Goal: Use online tool/utility: Utilize a website feature to perform a specific function

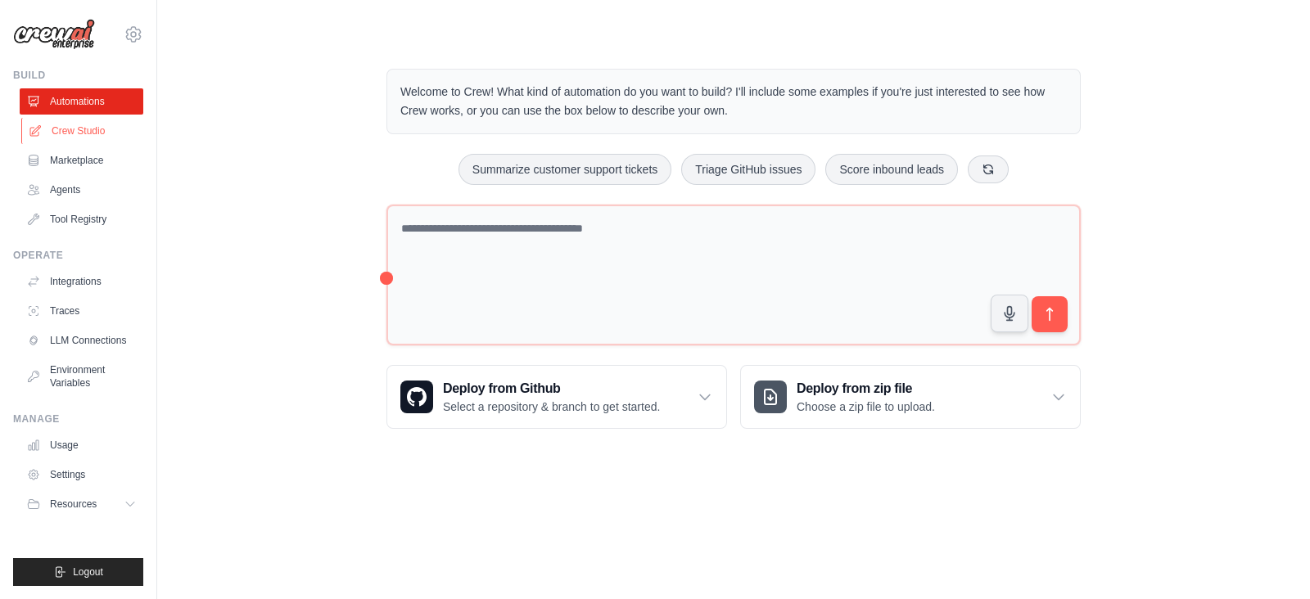
click at [87, 129] on link "Crew Studio" at bounding box center [83, 131] width 124 height 26
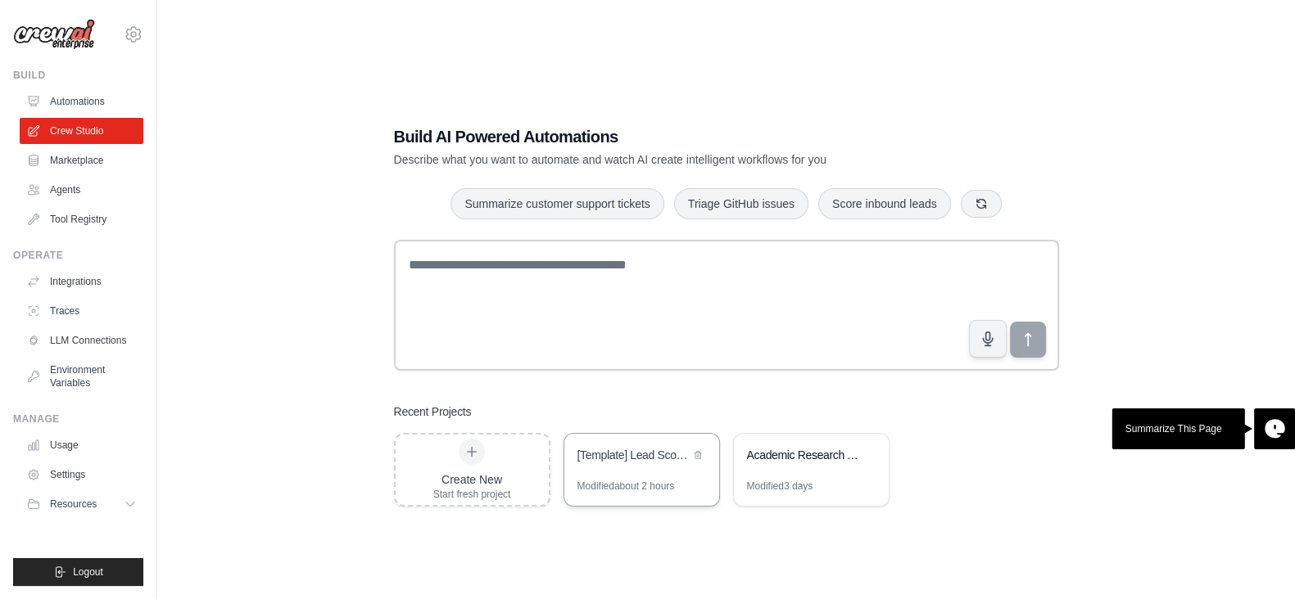
click at [605, 478] on div "[Template] Lead Scoring and Strategy Crew" at bounding box center [641, 457] width 155 height 46
click at [656, 506] on div "Build AI Powered Automations Describe what you want to automate and watch AI cr…" at bounding box center [726, 316] width 704 height 434
click at [659, 501] on div "Modified about 2 hours" at bounding box center [641, 493] width 155 height 26
click at [696, 452] on icon at bounding box center [697, 454] width 7 height 7
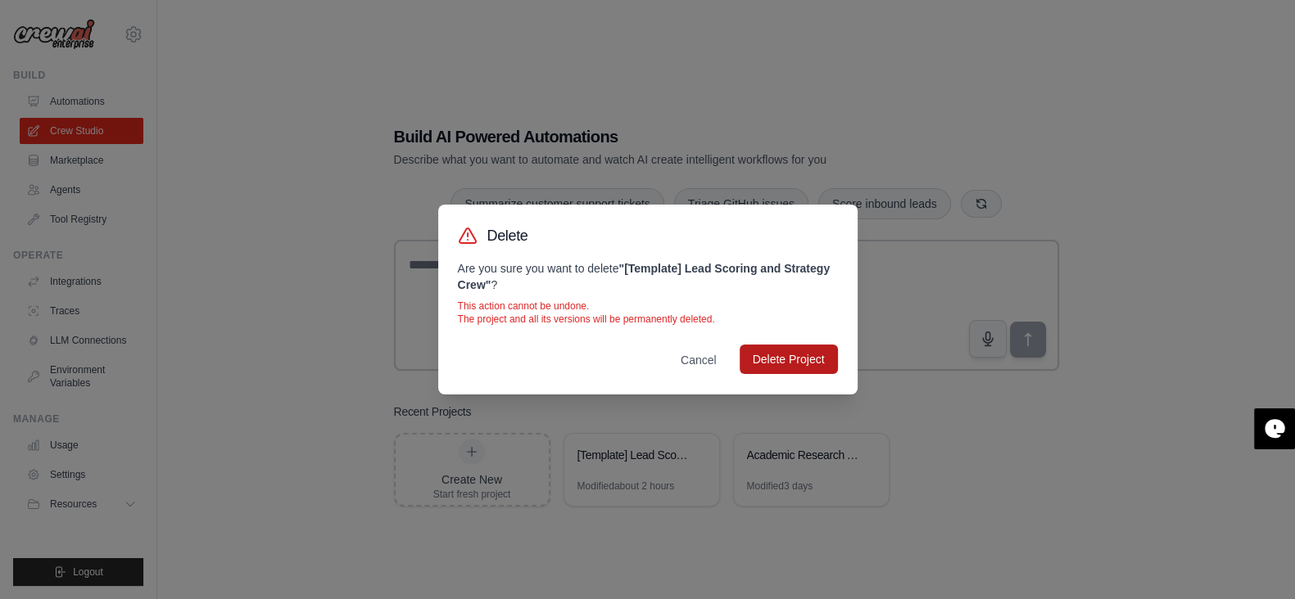
click at [766, 355] on button "Delete Project" at bounding box center [788, 359] width 98 height 29
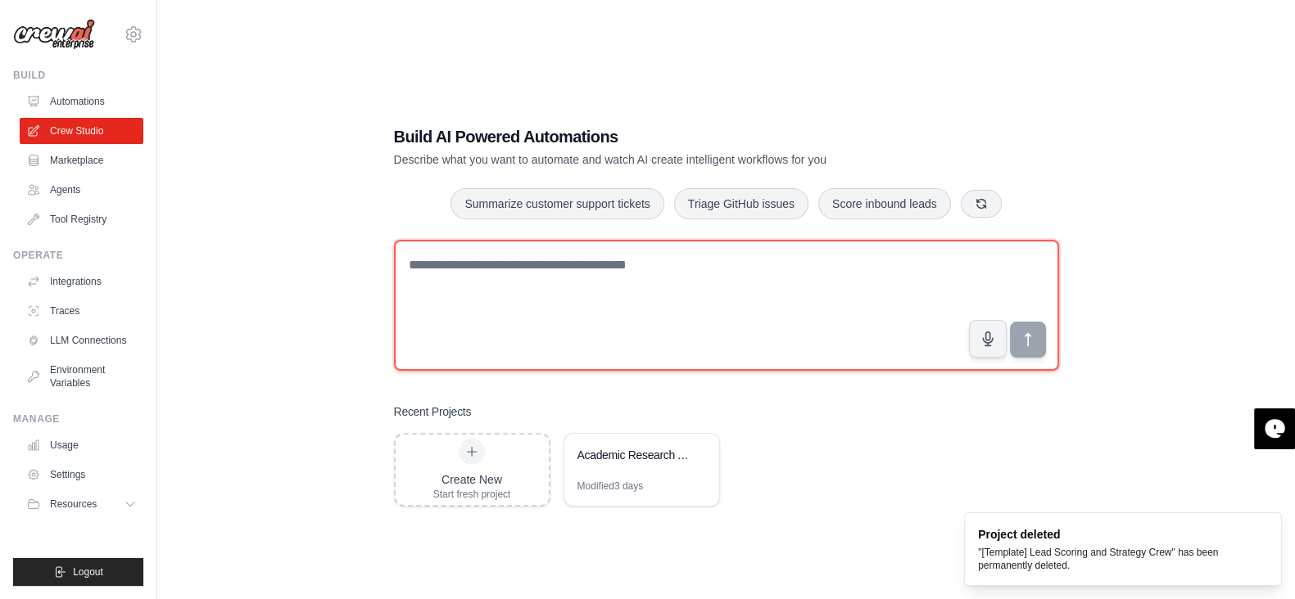
click at [573, 272] on textarea at bounding box center [726, 305] width 665 height 131
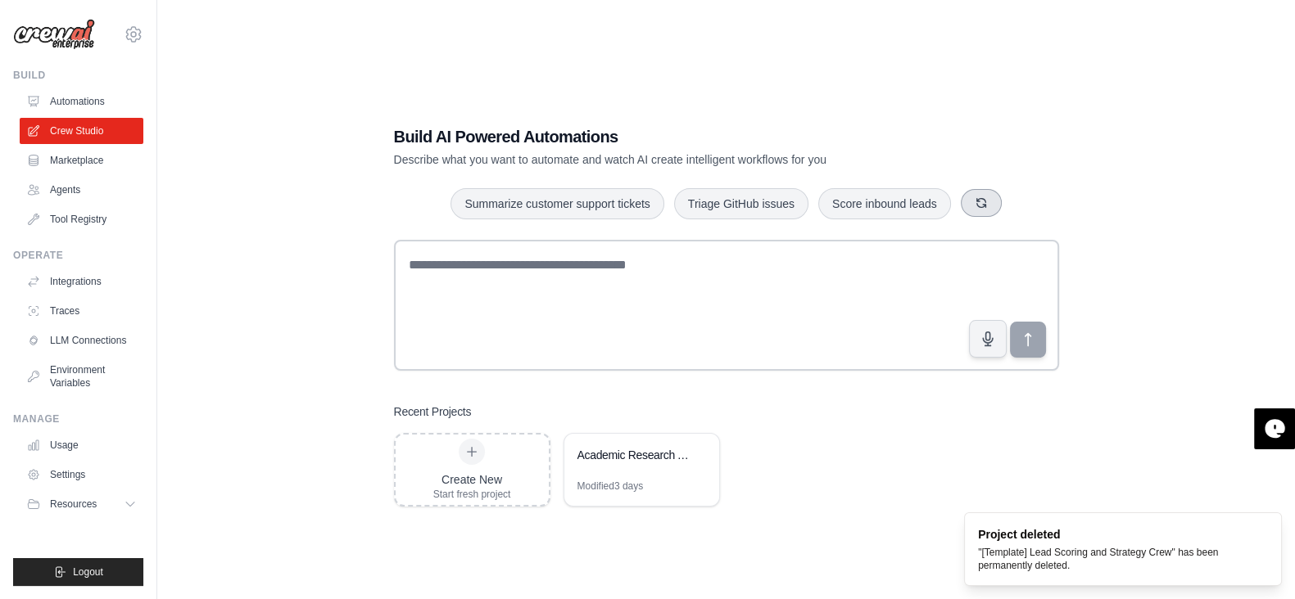
click at [992, 213] on button "button" at bounding box center [981, 203] width 41 height 28
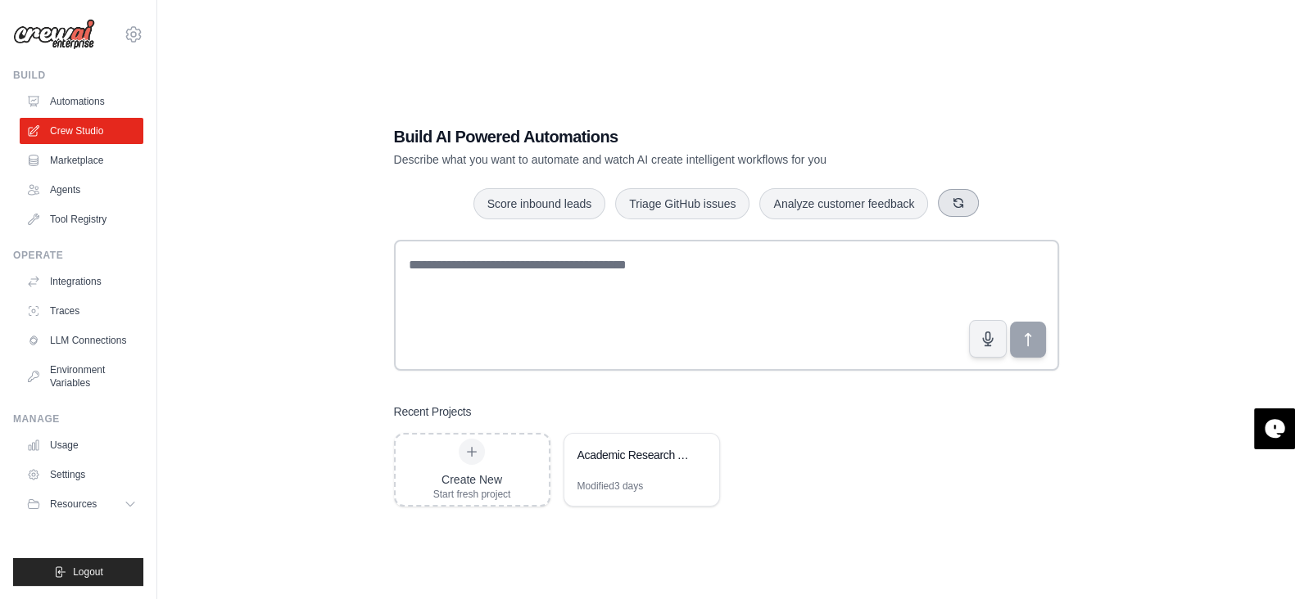
click at [969, 210] on button "button" at bounding box center [958, 203] width 41 height 28
click at [986, 206] on icon "button" at bounding box center [982, 203] width 9 height 9
click at [1008, 206] on button "button" at bounding box center [997, 203] width 41 height 28
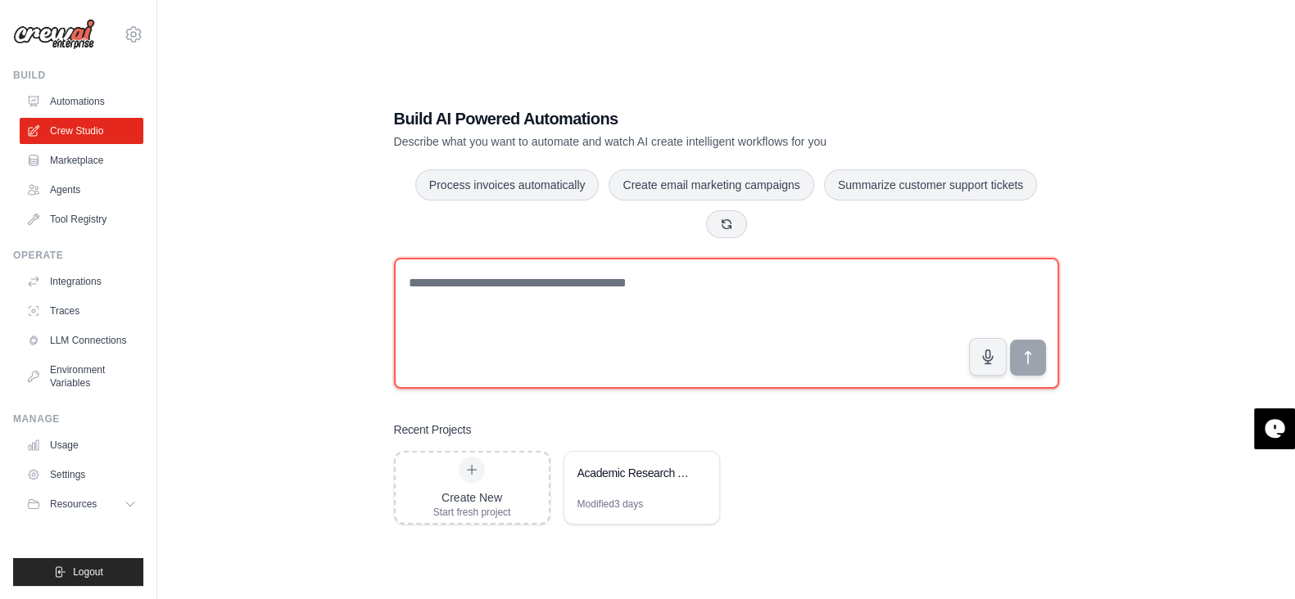
click at [597, 368] on textarea at bounding box center [726, 323] width 665 height 131
type textarea "**********"
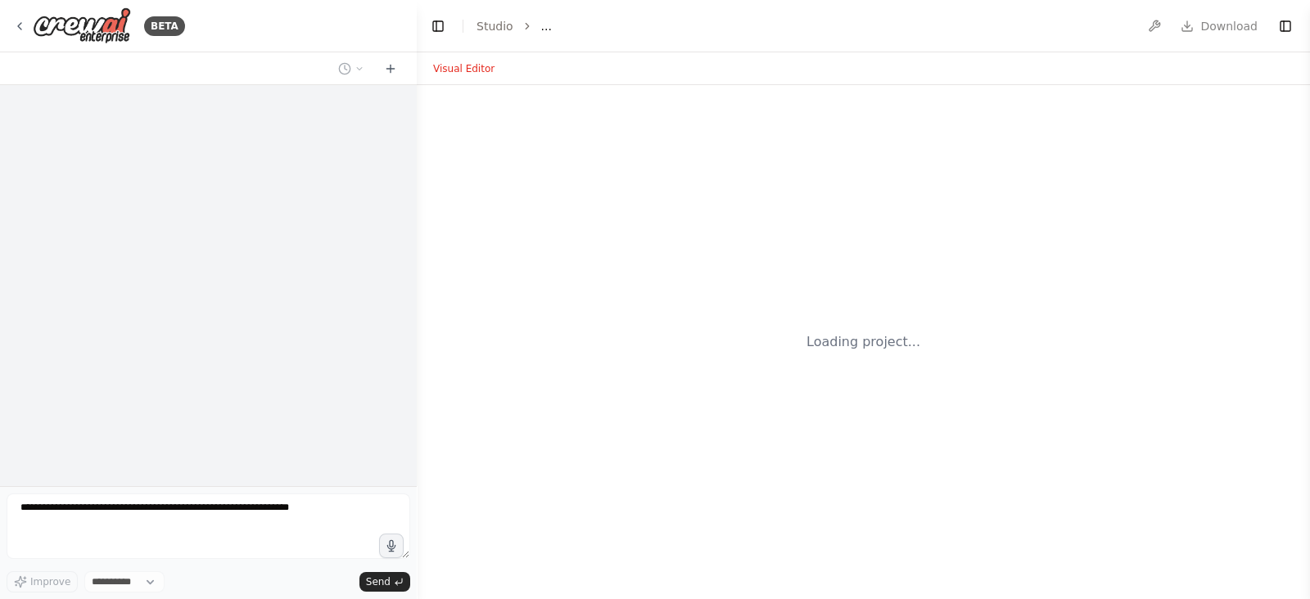
select select "****"
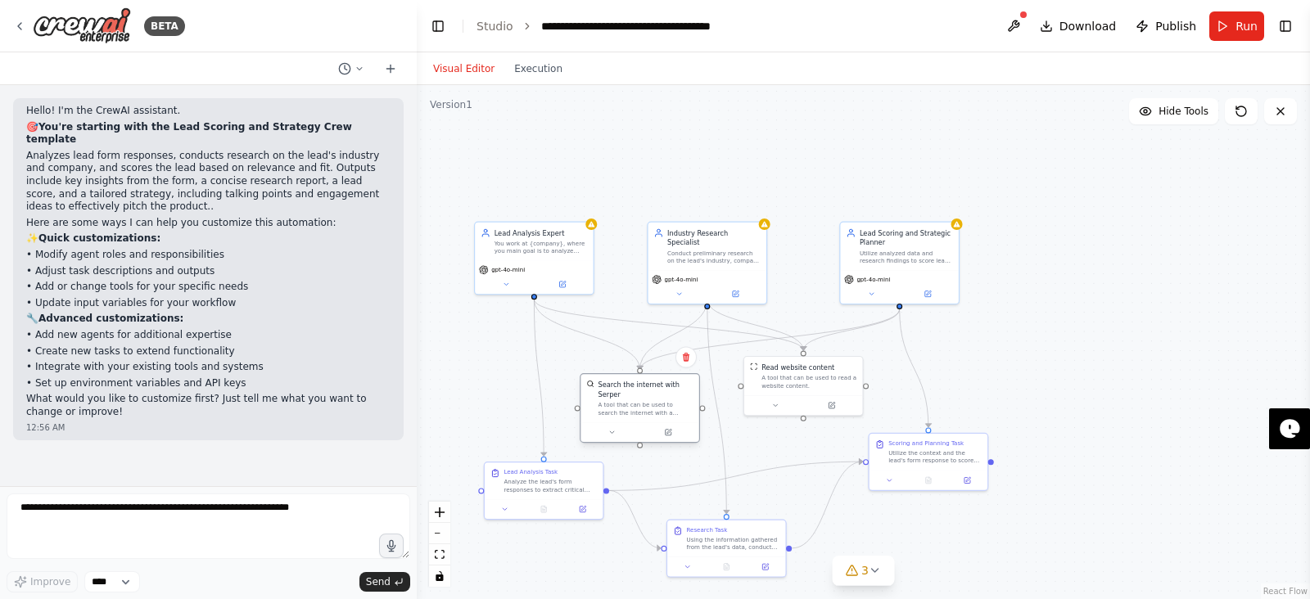
drag, startPoint x: 644, startPoint y: 364, endPoint x: 653, endPoint y: 389, distance: 26.2
click at [653, 389] on div "Search the internet with Serper" at bounding box center [645, 389] width 95 height 19
drag, startPoint x: 842, startPoint y: 399, endPoint x: 836, endPoint y: 423, distance: 25.2
click at [836, 423] on div at bounding box center [794, 433] width 118 height 20
drag, startPoint x: 672, startPoint y: 407, endPoint x: 680, endPoint y: 419, distance: 14.3
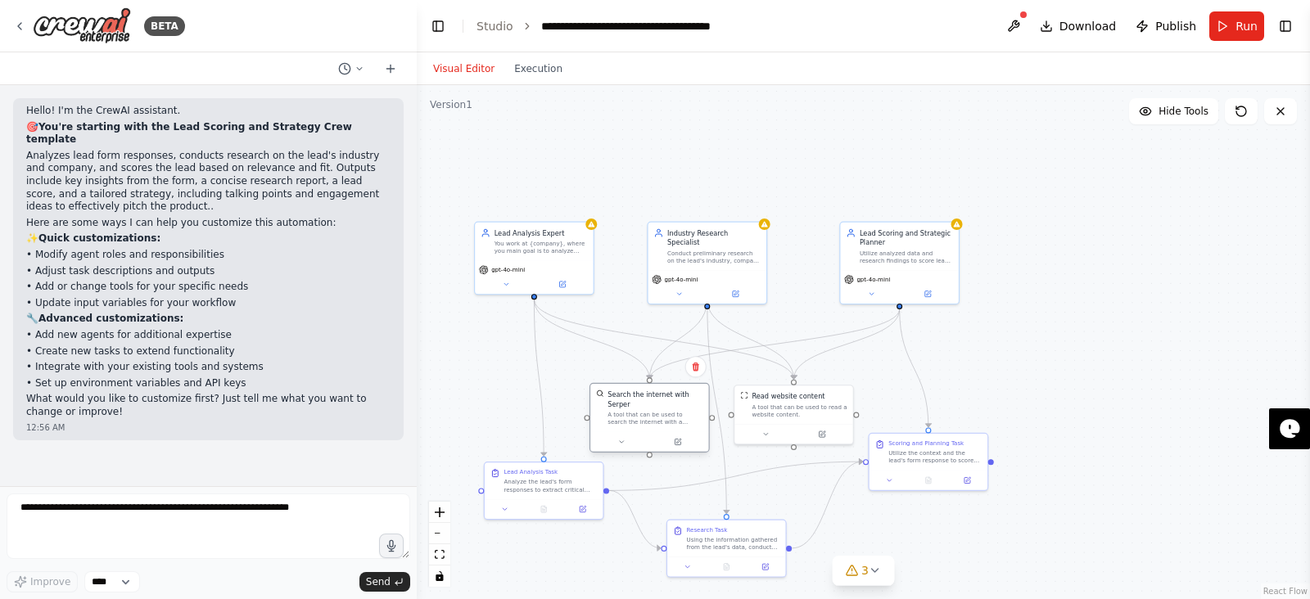
click at [680, 419] on div "Search the internet with Serper A tool that can be used to search the internet …" at bounding box center [649, 408] width 118 height 48
click at [771, 410] on div "Read website content A tool that can be used to read a website content." at bounding box center [794, 393] width 118 height 38
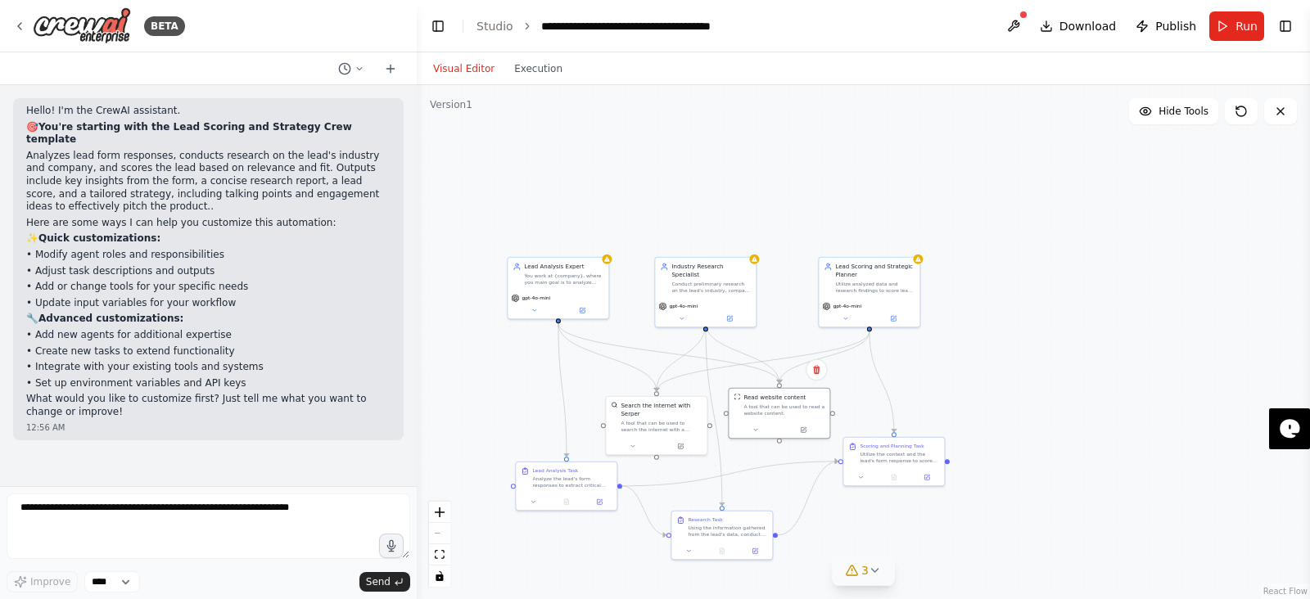
click at [869, 568] on icon at bounding box center [875, 570] width 13 height 13
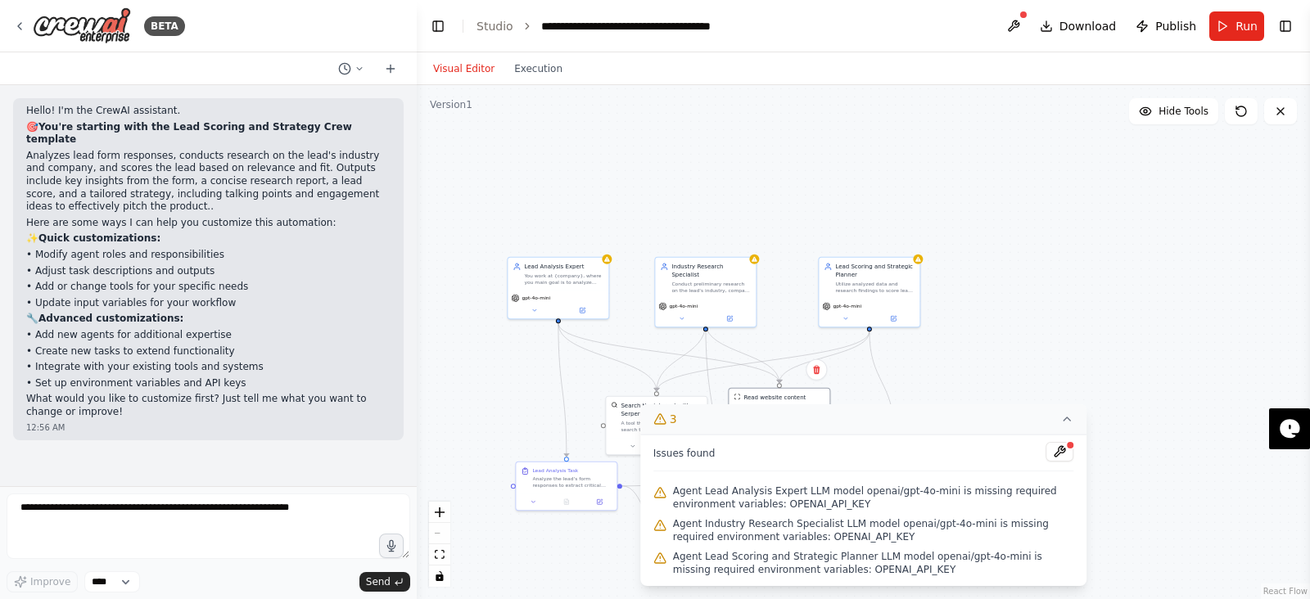
click at [1074, 341] on div ".deletable-edge-delete-btn { width: 20px; height: 20px; border: 0px solid #ffff…" at bounding box center [863, 342] width 893 height 514
click at [25, 30] on icon at bounding box center [19, 26] width 13 height 13
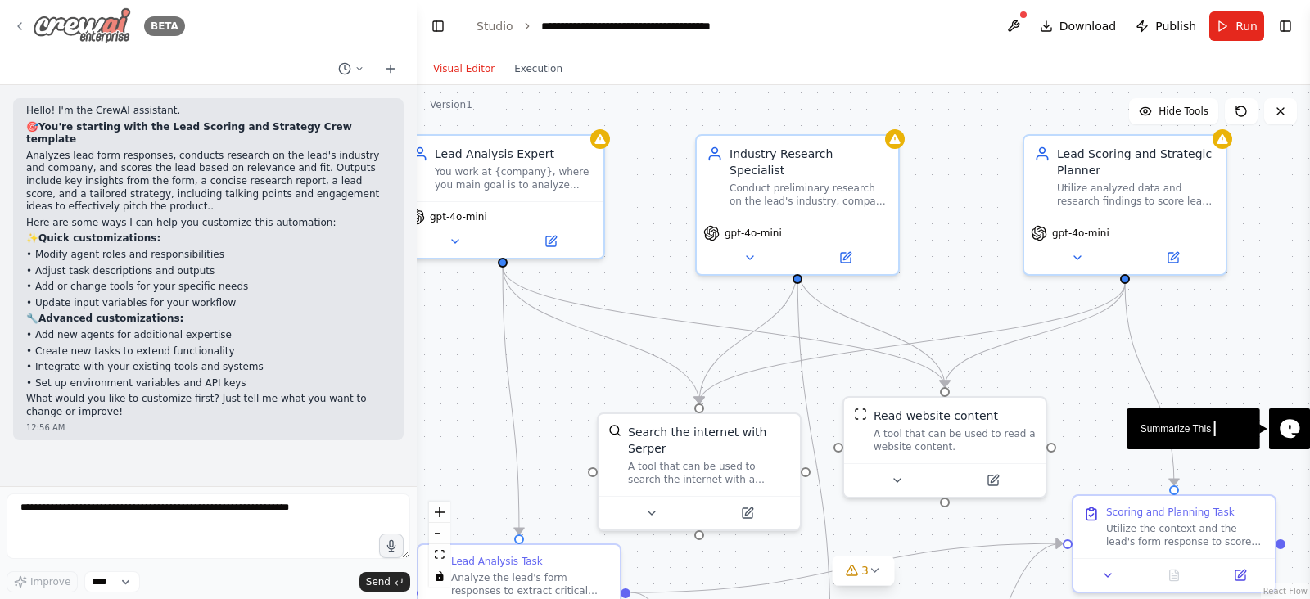
click at [29, 23] on div "BETA" at bounding box center [99, 25] width 172 height 37
